Goal: Find specific page/section: Find specific page/section

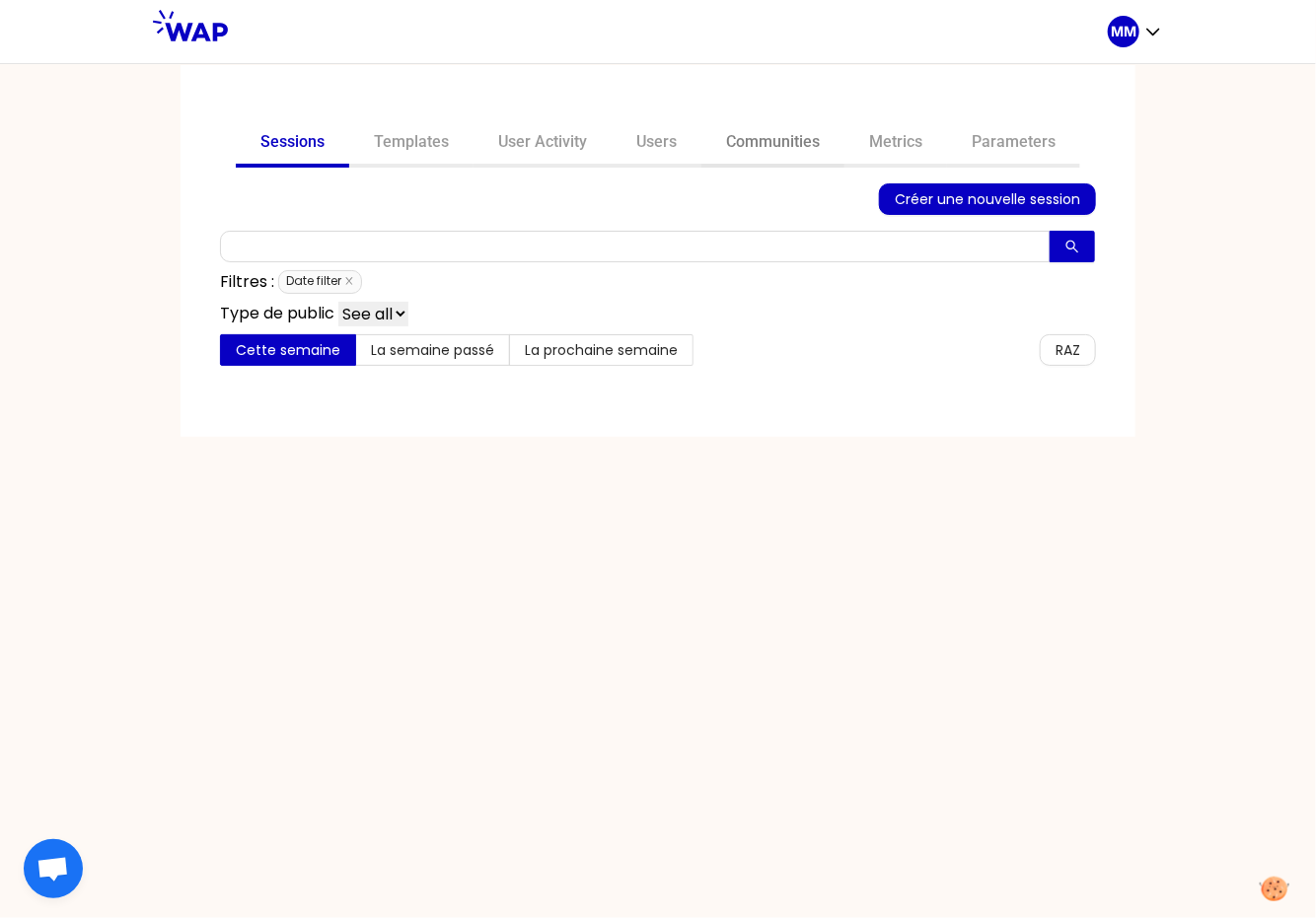
click at [797, 141] on link "Communities" at bounding box center [772, 144] width 143 height 47
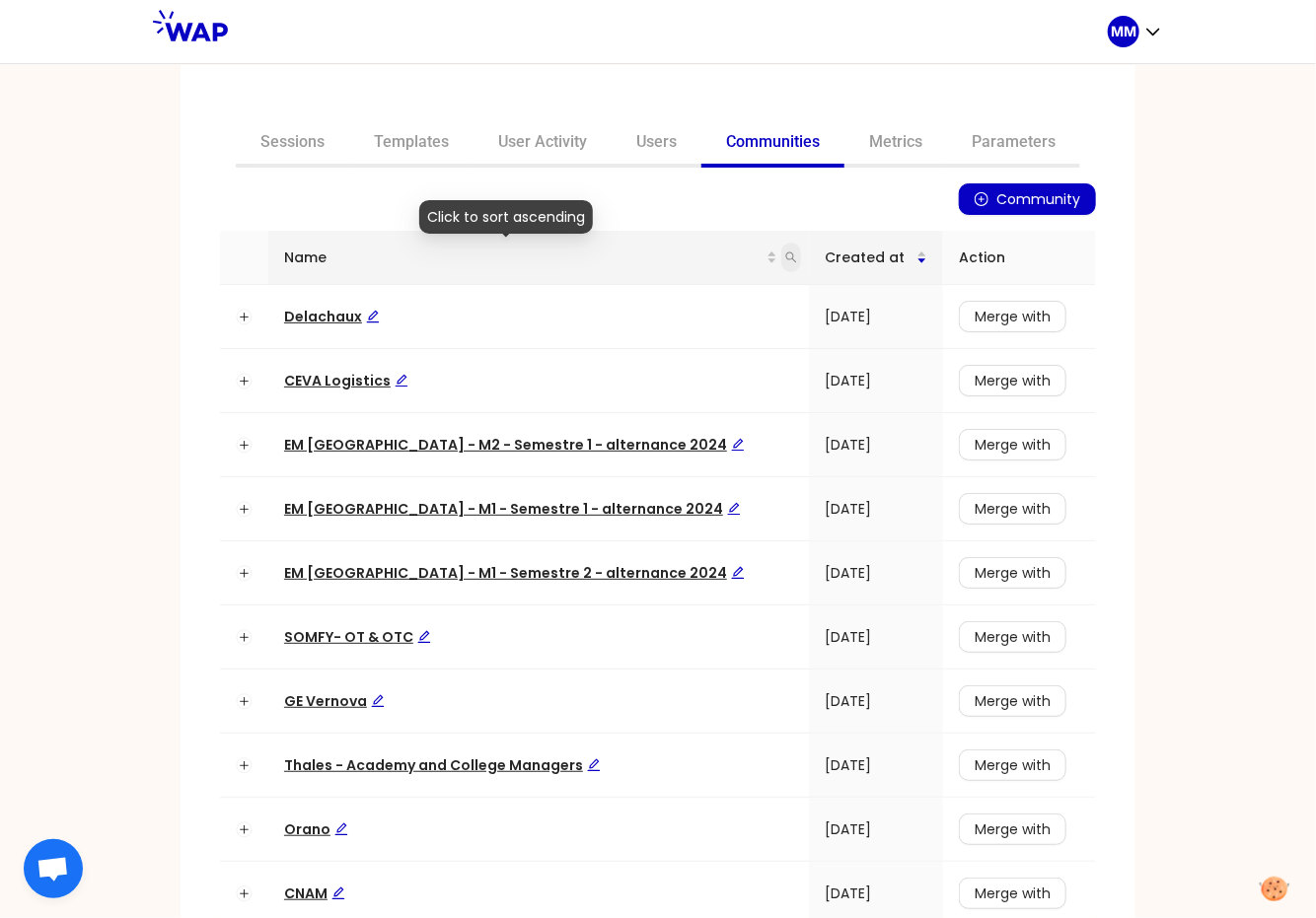
click at [785, 256] on icon "search" at bounding box center [791, 257] width 12 height 12
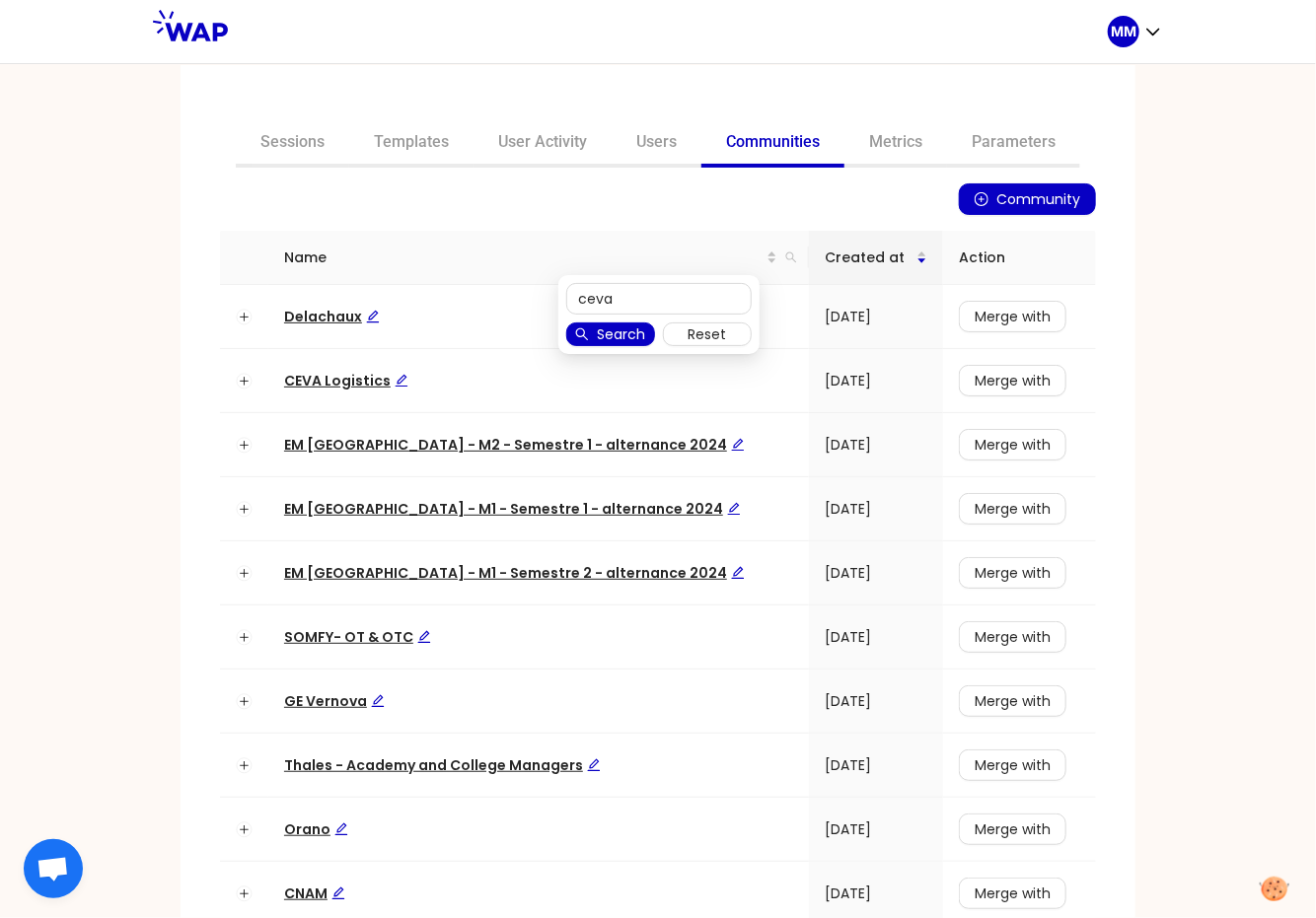
type input "ceva"
click at [622, 328] on span "Search" at bounding box center [621, 334] width 48 height 22
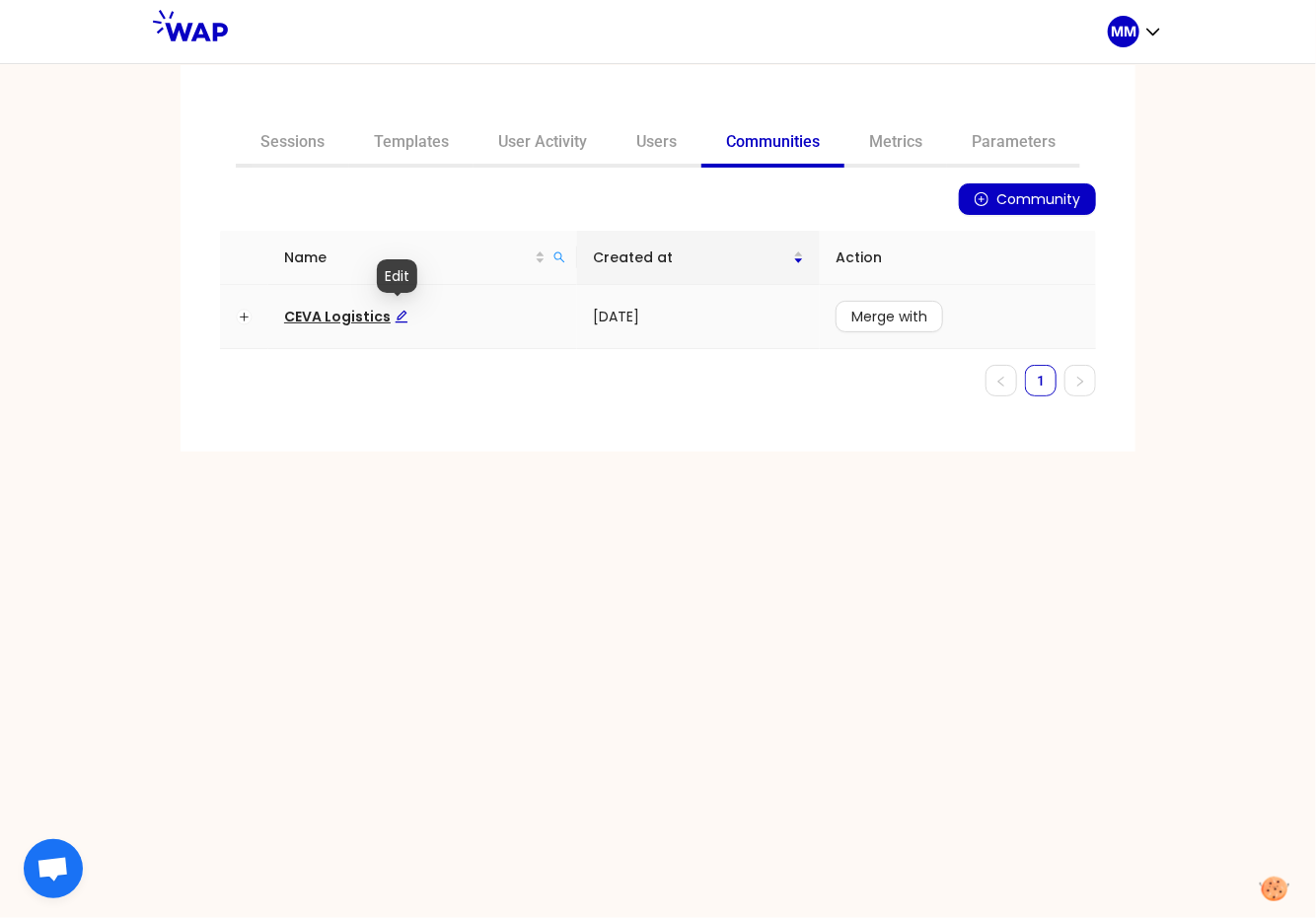
click at [357, 313] on span "CEVA Logistics" at bounding box center [346, 317] width 124 height 20
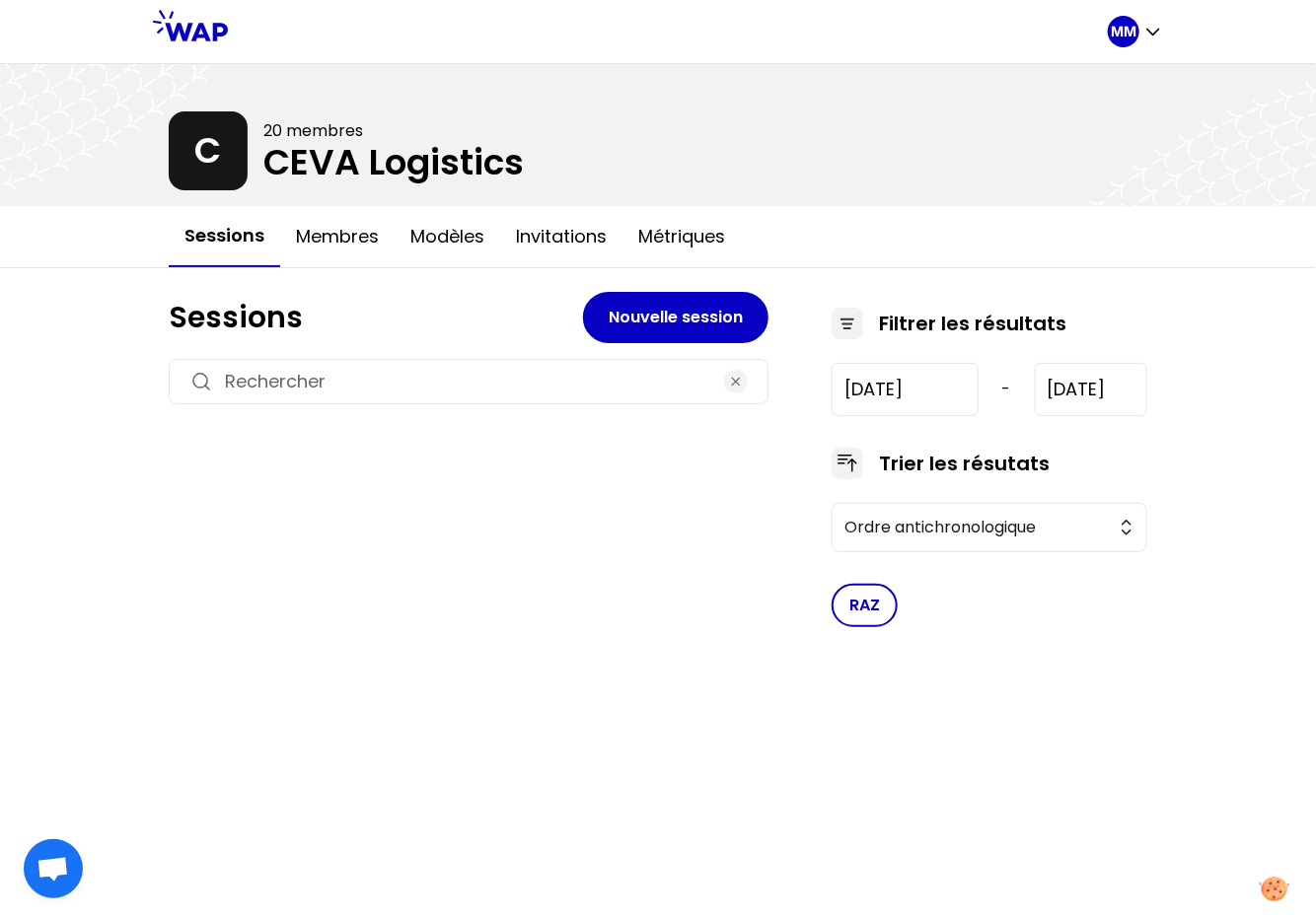
type input "[DATE]"
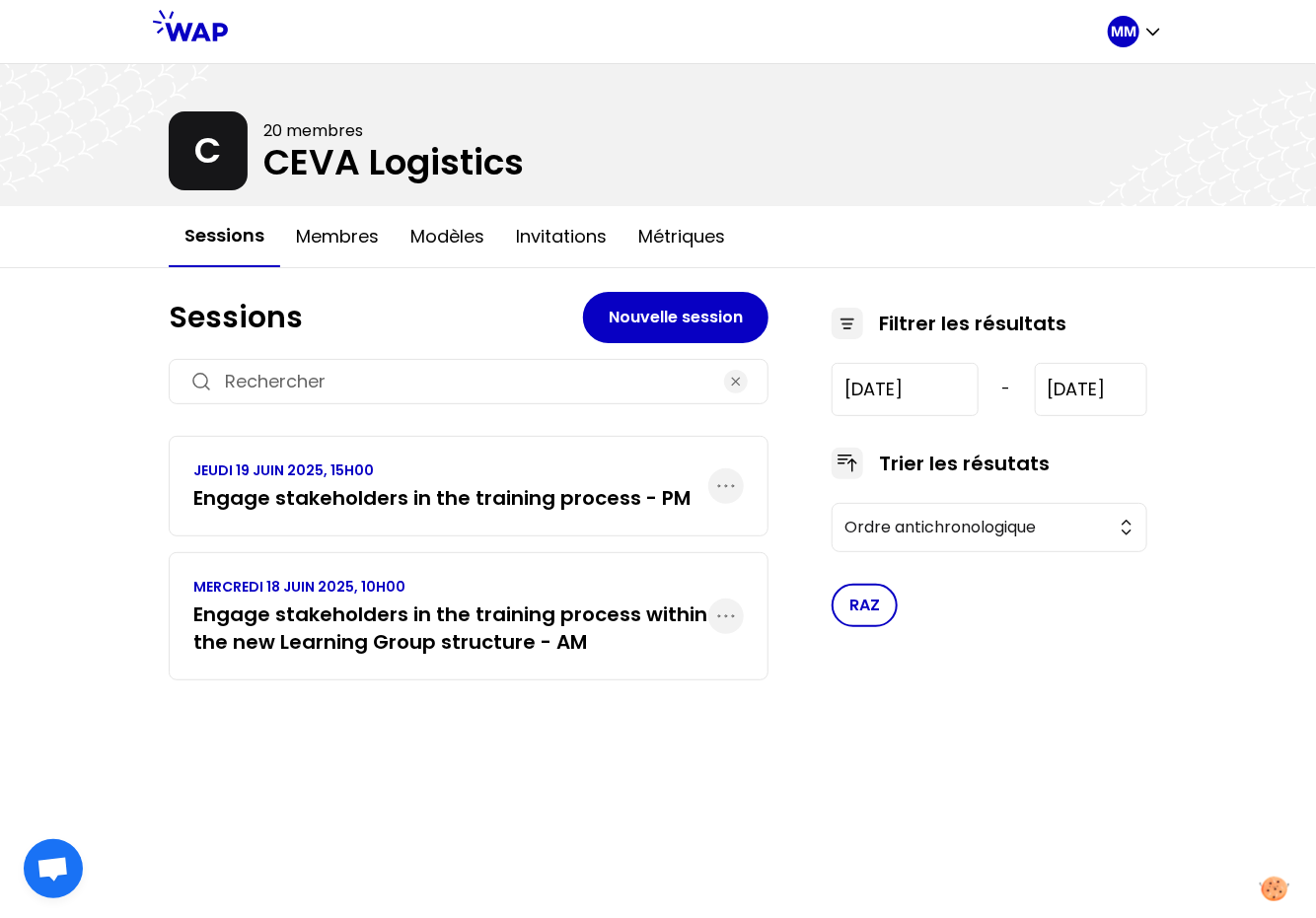
click at [380, 490] on h3 "Engage stakeholders in the training process - PM" at bounding box center [442, 498] width 497 height 28
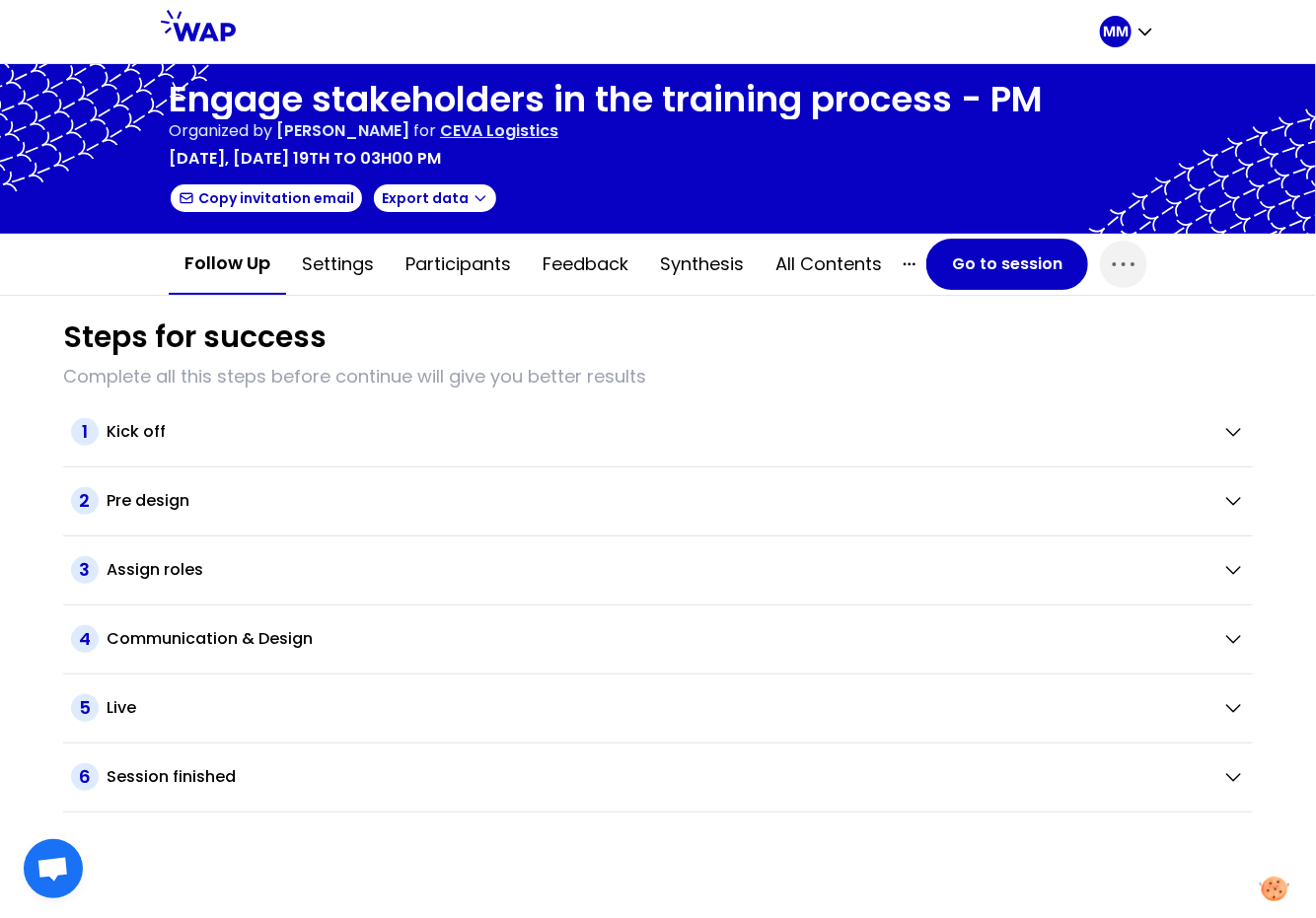
click at [324, 91] on h1 "Engage stakeholders in the training process - PM" at bounding box center [606, 100] width 874 height 39
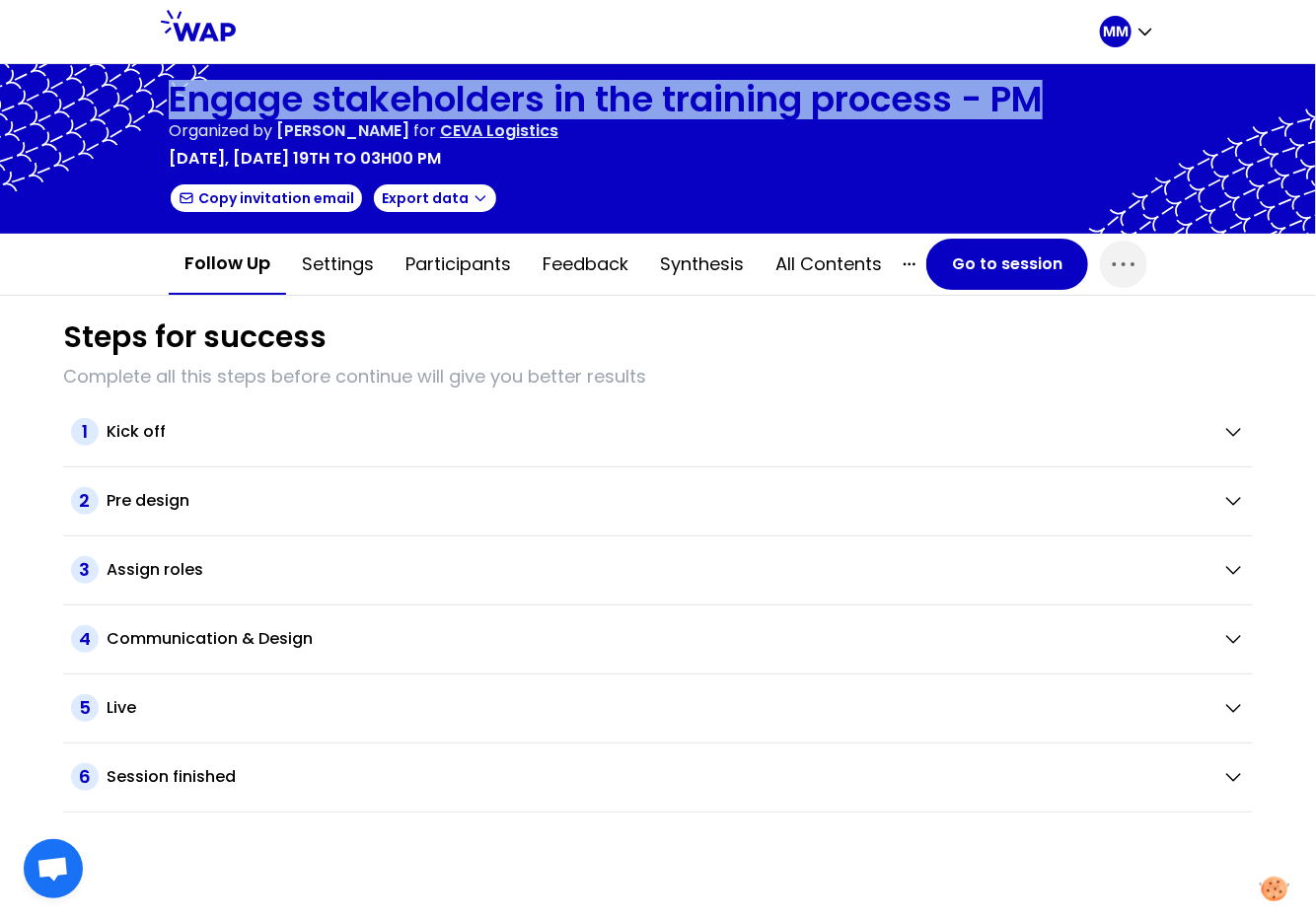
click at [324, 92] on h1 "Engage stakeholders in the training process - PM" at bounding box center [606, 100] width 874 height 39
copy h1 "Engage stakeholders in the training process - PM"
